Goal: Find specific page/section: Find specific page/section

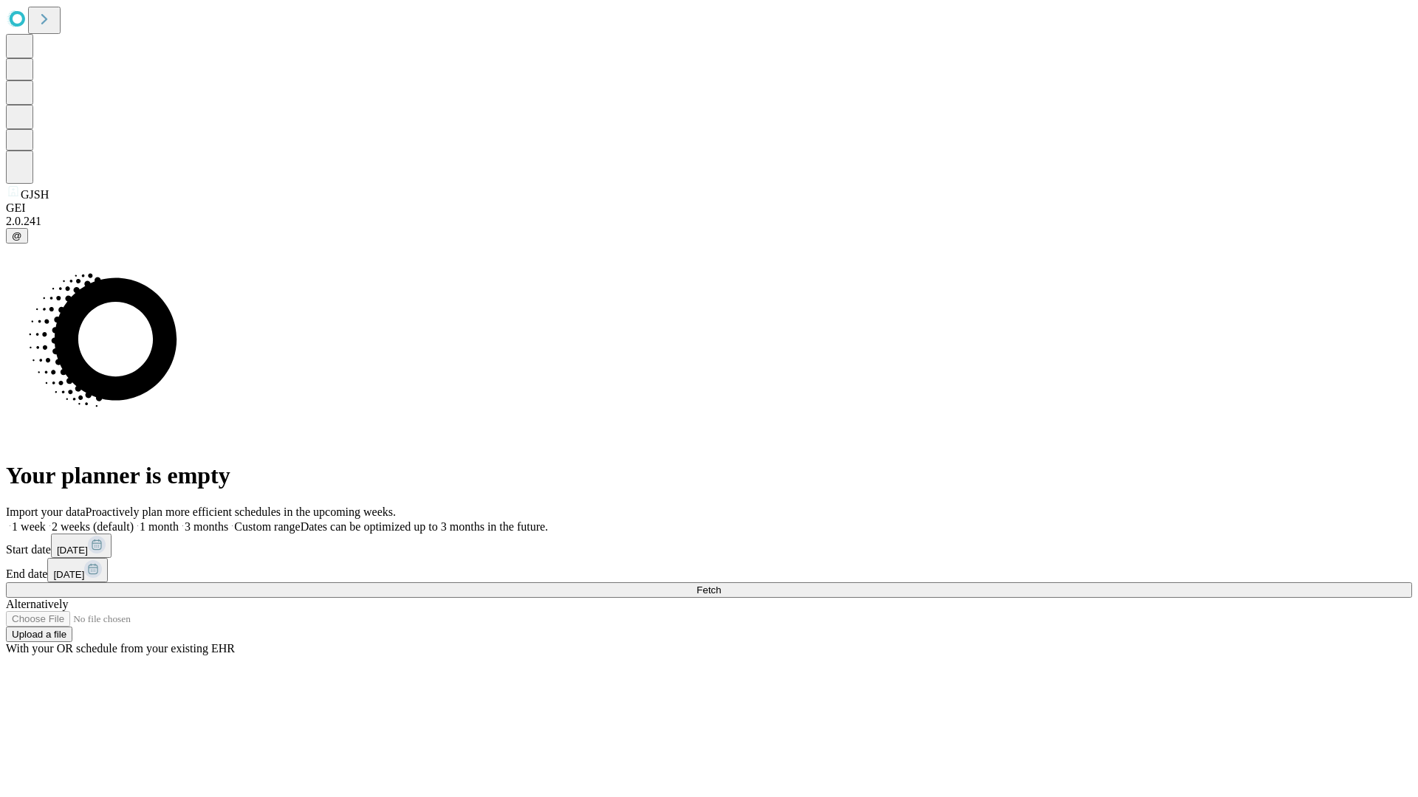
click at [721, 585] on span "Fetch" at bounding box center [708, 590] width 24 height 11
